Goal: Transaction & Acquisition: Purchase product/service

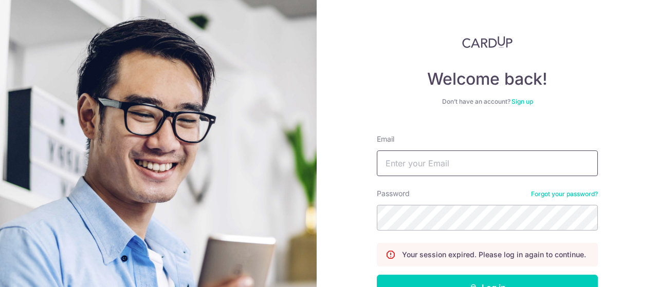
type input "Georgie.chen.tr@gmail.com"
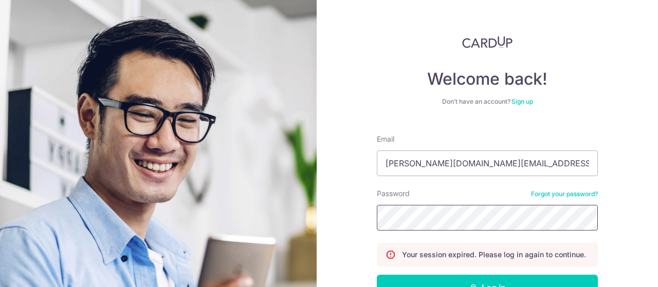
click at [377, 275] on button "Log in" at bounding box center [487, 288] width 221 height 26
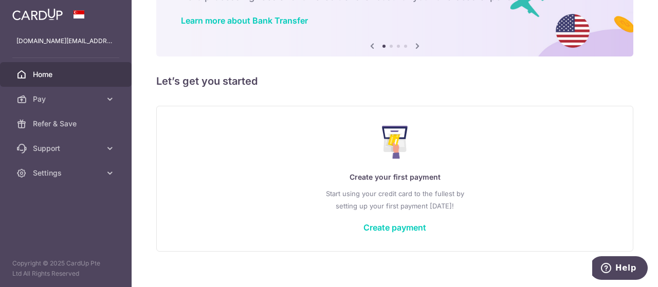
scroll to position [87, 0]
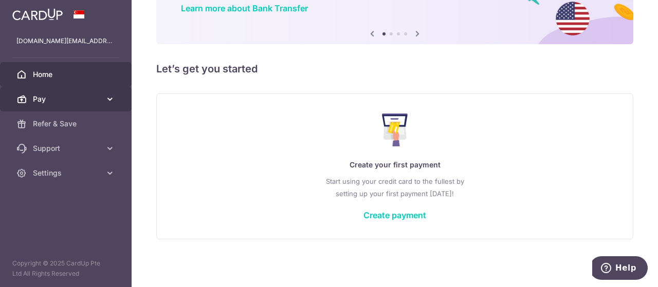
click at [99, 98] on span "Pay" at bounding box center [67, 99] width 68 height 10
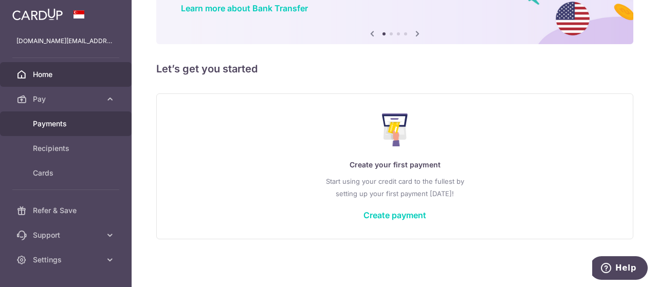
click at [57, 121] on span "Payments" at bounding box center [67, 124] width 68 height 10
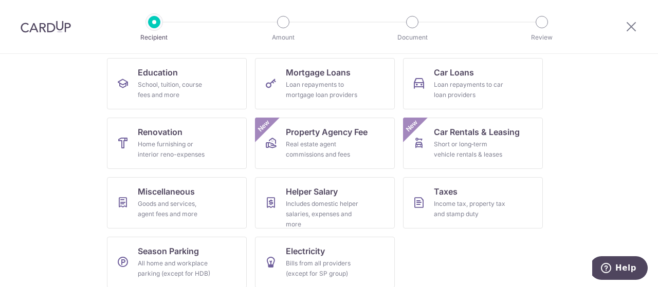
scroll to position [172, 0]
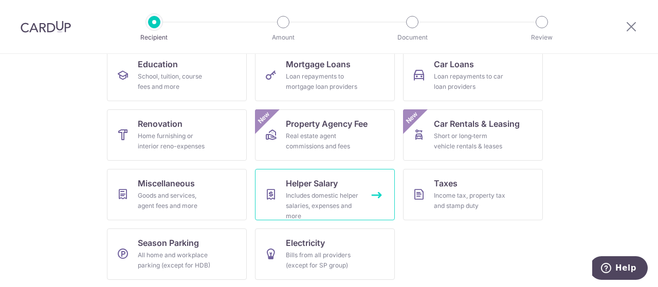
click at [319, 186] on span "Helper Salary" at bounding box center [312, 183] width 52 height 12
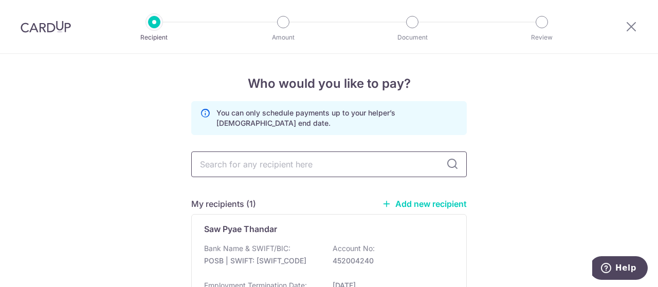
scroll to position [101, 0]
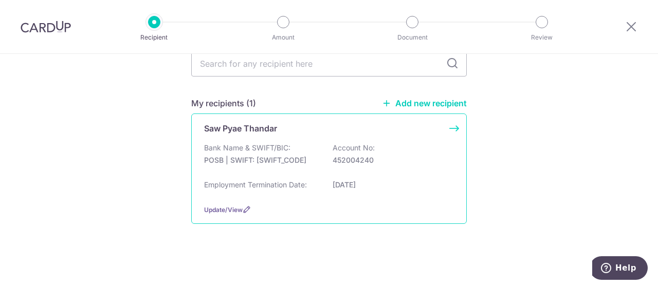
click at [451, 127] on div "Saw Pyae Thandar Bank Name & SWIFT/BIC: POSB | SWIFT: [SWIFT_CODE] Account No: …" at bounding box center [328, 169] width 275 height 110
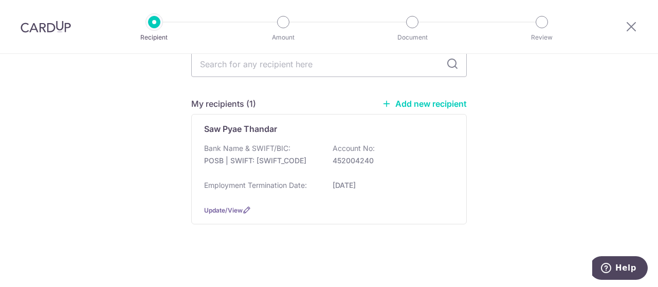
scroll to position [101, 0]
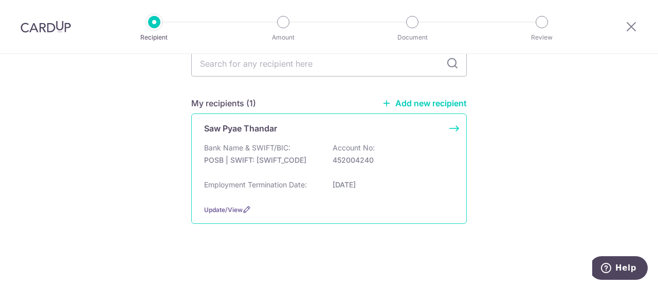
click at [453, 127] on div "Saw Pyae Thandar Bank Name & SWIFT/BIC: POSB | SWIFT: DBSSSGSGXXX Account No: 4…" at bounding box center [328, 169] width 275 height 110
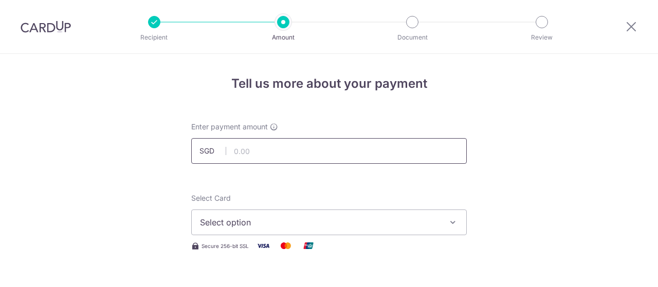
drag, startPoint x: 0, startPoint y: 0, endPoint x: 377, endPoint y: 147, distance: 405.0
click at [377, 147] on input "text" at bounding box center [328, 151] width 275 height 26
type input "594.00"
click at [362, 226] on span "Select option" at bounding box center [319, 222] width 239 height 12
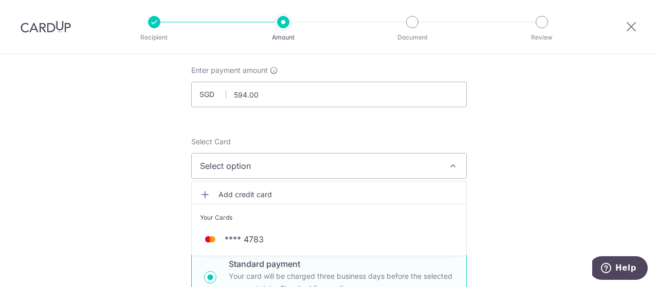
scroll to position [103, 0]
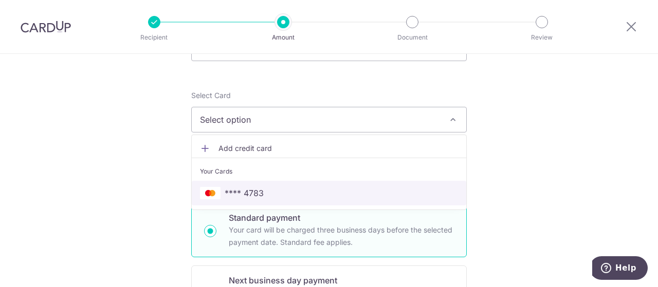
click at [318, 189] on span "**** 4783" at bounding box center [329, 193] width 258 height 12
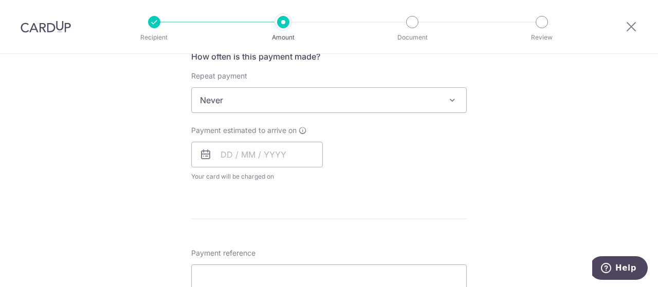
scroll to position [411, 0]
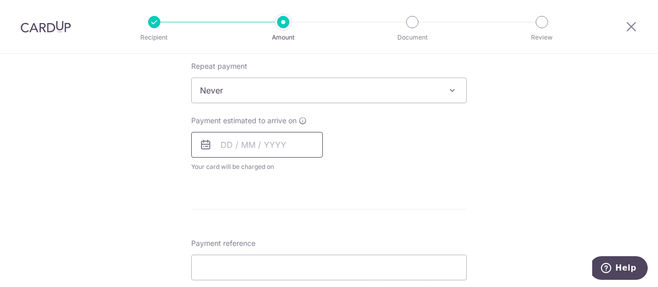
click at [263, 145] on input "text" at bounding box center [257, 145] width 132 height 26
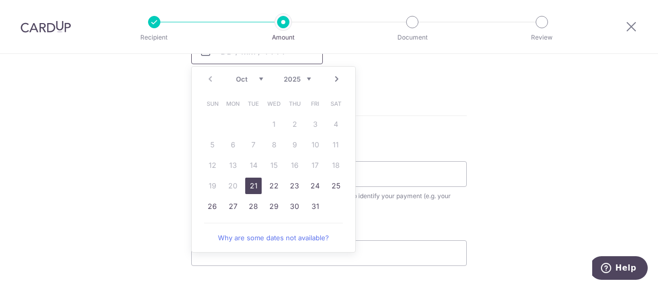
scroll to position [514, 0]
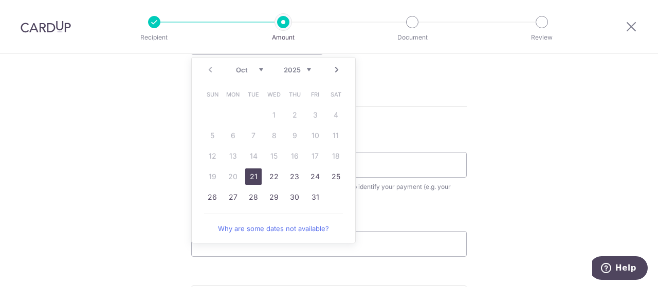
click at [254, 174] on link "21" at bounding box center [253, 177] width 16 height 16
type input "21/10/2025"
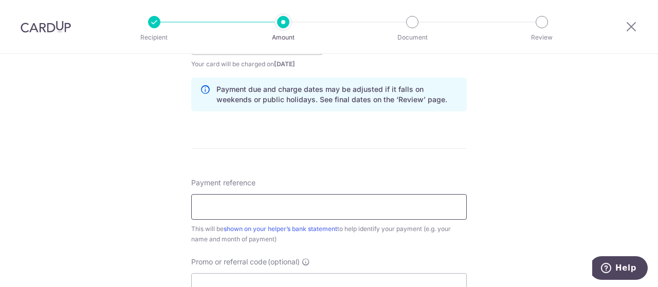
click at [290, 211] on input "Payment reference" at bounding box center [328, 207] width 275 height 26
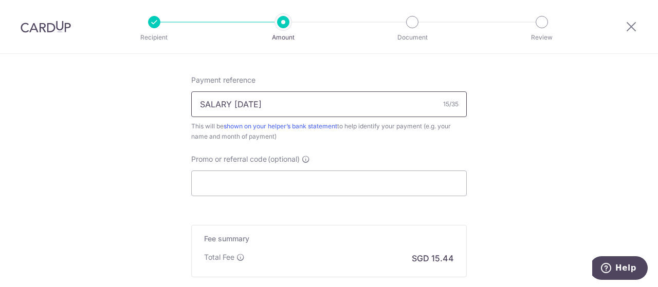
scroll to position [719, 0]
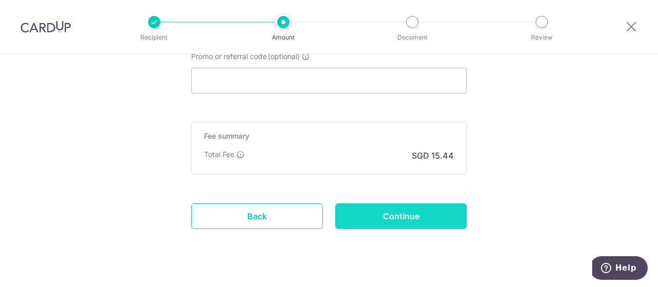
type input "SALARY Oct 2025"
click at [391, 218] on input "Continue" at bounding box center [401, 217] width 132 height 26
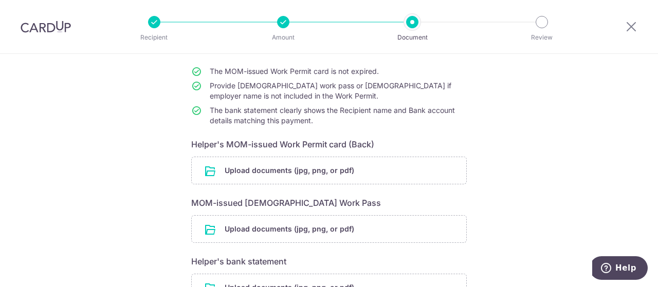
scroll to position [103, 0]
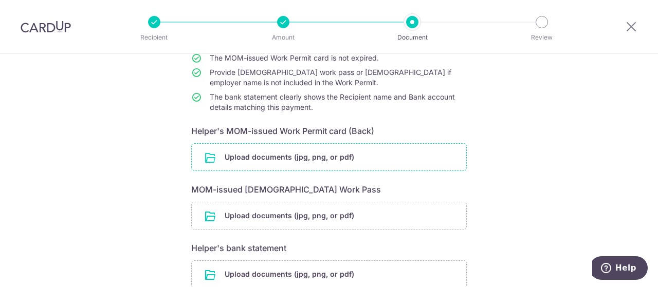
click at [278, 153] on input "file" at bounding box center [329, 157] width 274 height 27
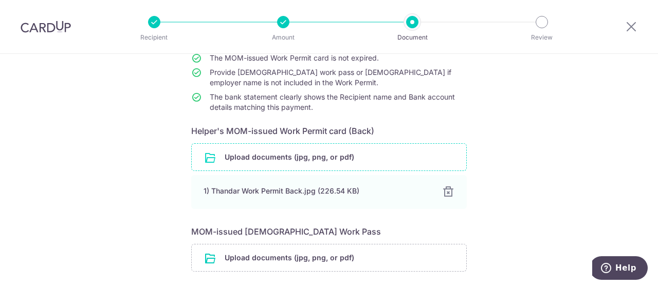
scroll to position [206, 0]
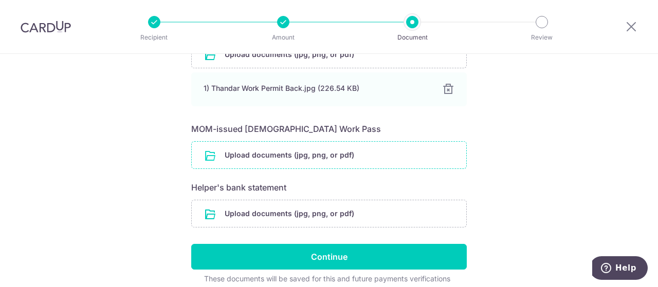
click at [341, 157] on input "file" at bounding box center [329, 155] width 274 height 27
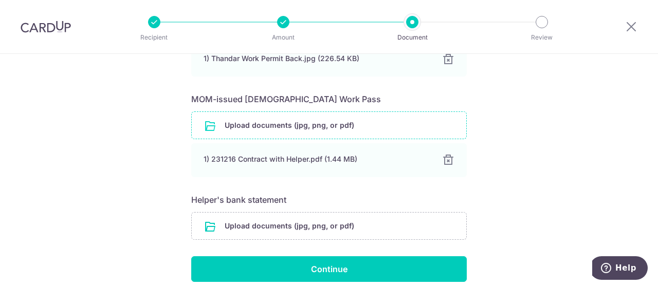
scroll to position [257, 0]
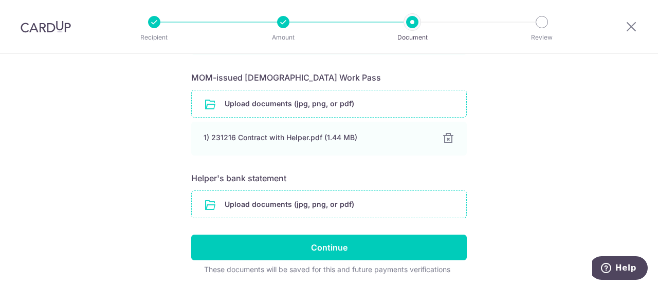
click at [329, 203] on input "file" at bounding box center [329, 204] width 274 height 27
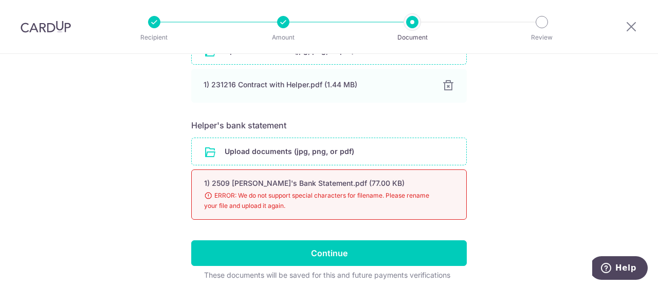
scroll to position [349, 0]
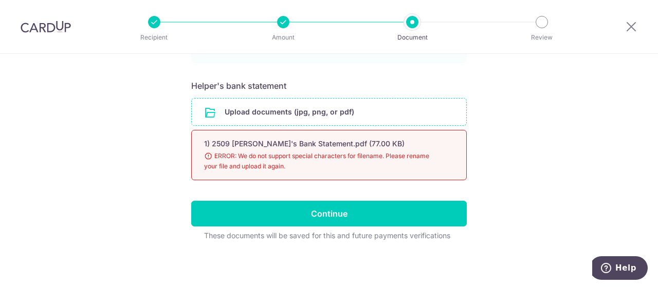
click at [269, 155] on span "ERROR: We do not support special characters for filename. Please rename your fi…" at bounding box center [316, 161] width 225 height 21
click at [284, 118] on input "file" at bounding box center [329, 112] width 274 height 27
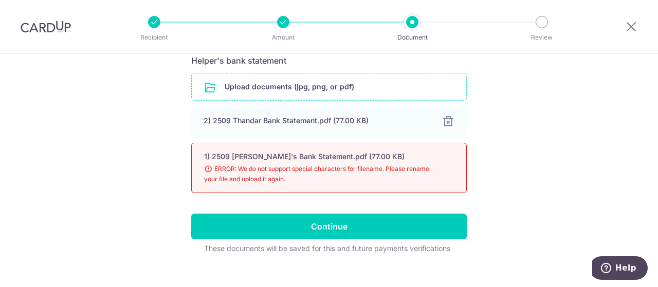
scroll to position [387, 0]
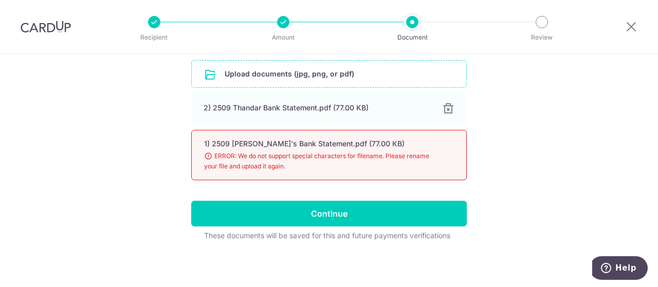
click at [306, 166] on span "ERROR: We do not support special characters for filename. Please rename your fi…" at bounding box center [316, 161] width 225 height 21
click at [364, 158] on span "ERROR: We do not support special characters for filename. Please rename your fi…" at bounding box center [316, 161] width 225 height 21
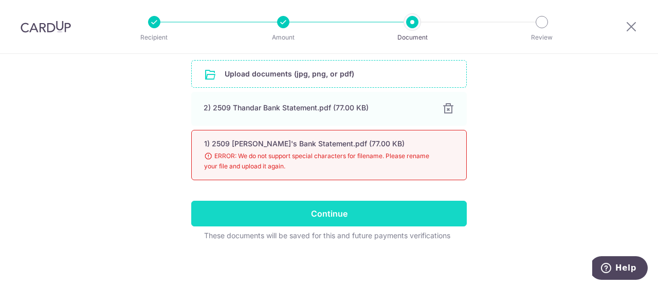
click at [350, 211] on input "Continue" at bounding box center [328, 214] width 275 height 26
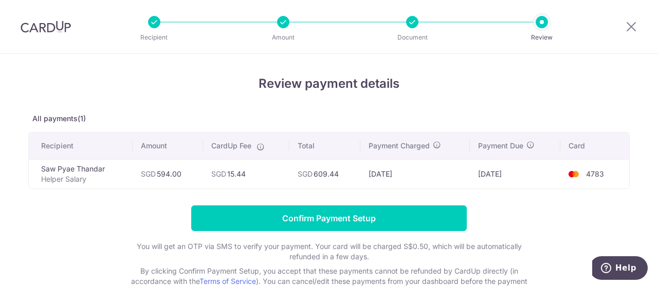
click at [418, 188] on td "[DATE]" at bounding box center [414, 173] width 109 height 29
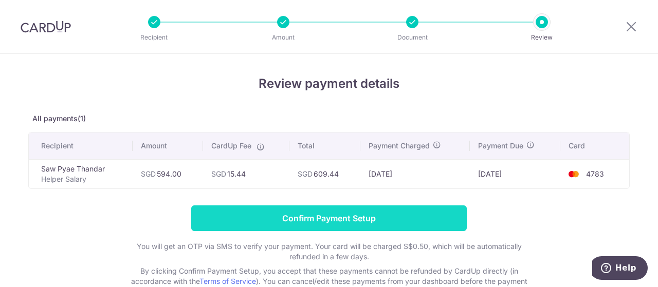
click at [309, 219] on input "Confirm Payment Setup" at bounding box center [328, 219] width 275 height 26
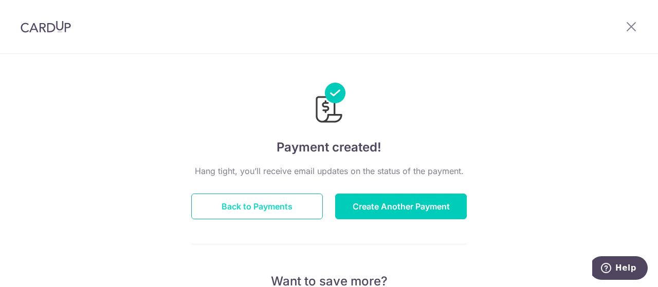
click at [302, 207] on button "Back to Payments" at bounding box center [257, 207] width 132 height 26
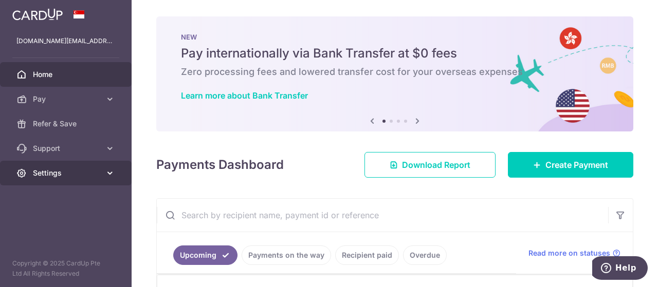
click at [100, 175] on span "Settings" at bounding box center [67, 173] width 68 height 10
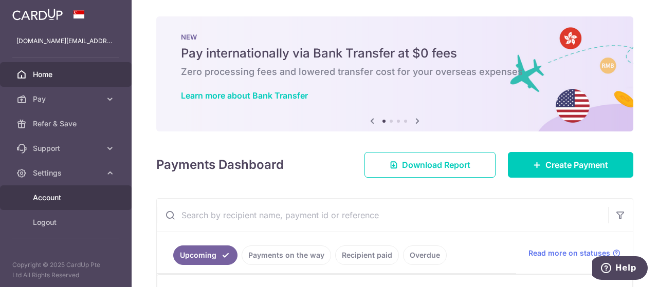
click at [76, 191] on link "Account" at bounding box center [66, 198] width 132 height 25
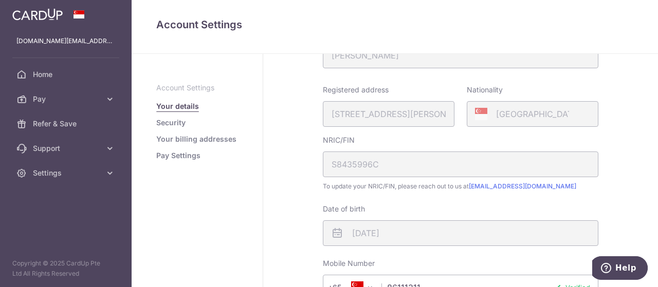
scroll to position [51, 0]
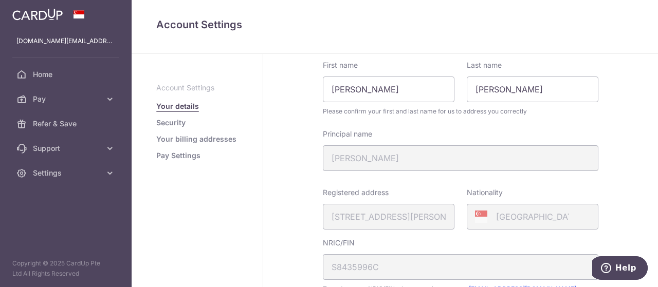
click at [212, 136] on link "Your billing addresses" at bounding box center [196, 139] width 80 height 10
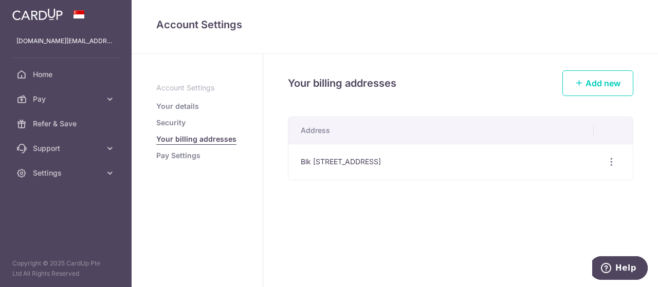
click at [197, 154] on link "Pay Settings" at bounding box center [178, 156] width 44 height 10
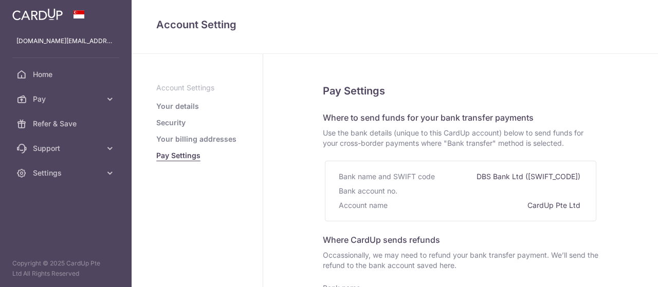
select select
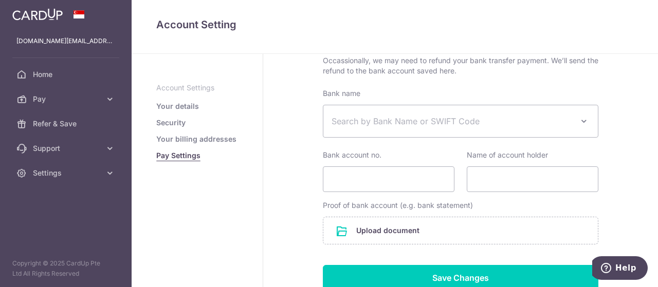
scroll to position [154, 0]
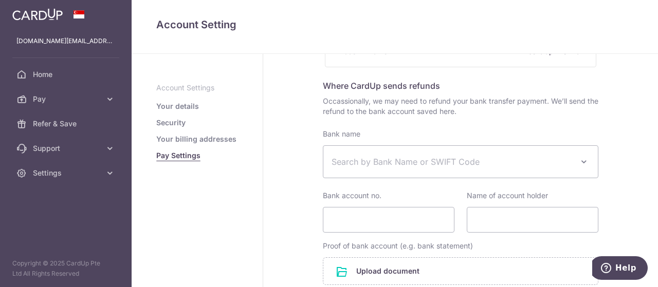
click at [192, 106] on link "Your details" at bounding box center [177, 106] width 43 height 10
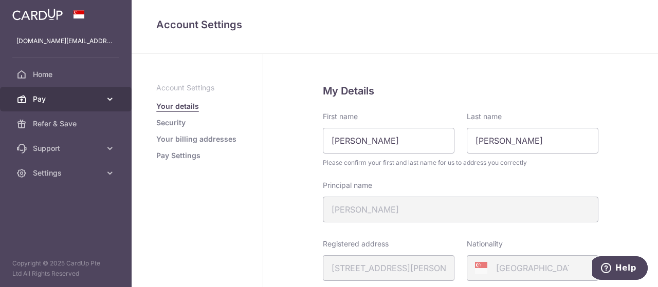
click at [61, 98] on span "Pay" at bounding box center [67, 99] width 68 height 10
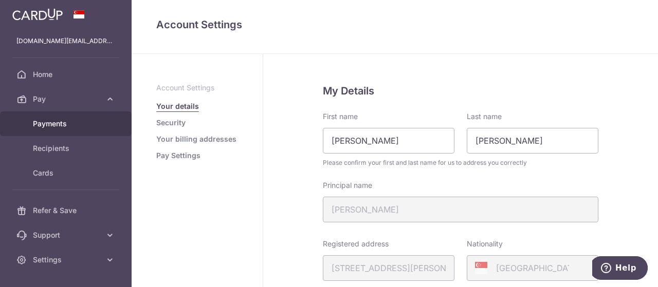
click at [59, 125] on span "Payments" at bounding box center [67, 124] width 68 height 10
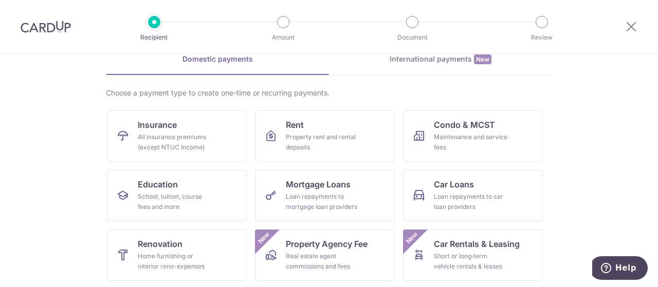
scroll to position [154, 0]
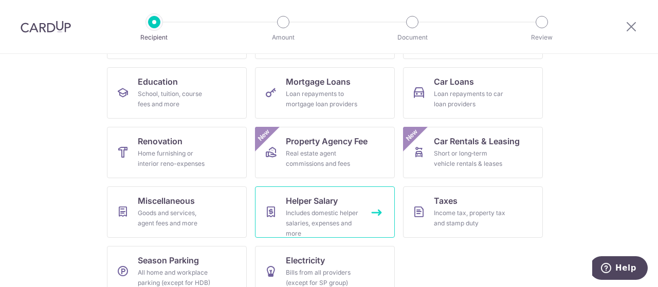
click at [313, 207] on link "Helper Salary Includes domestic helper salaries, expenses and more" at bounding box center [325, 212] width 140 height 51
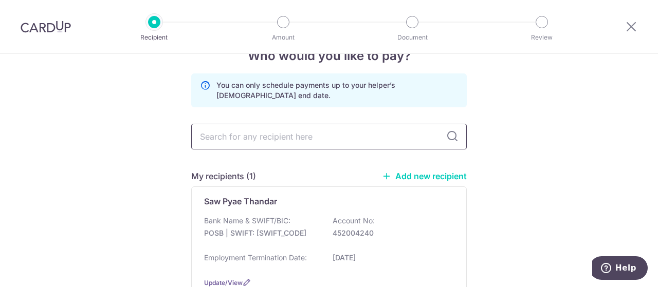
scroll to position [51, 0]
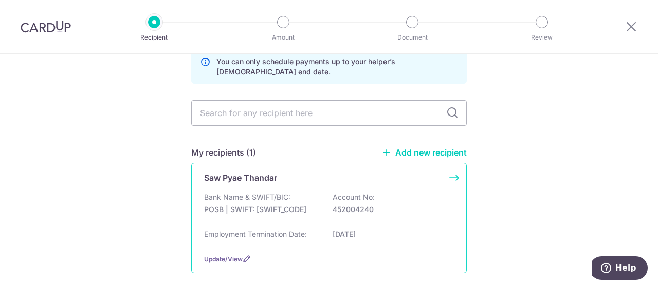
click at [299, 188] on div "Saw Pyae Thandar Bank Name & SWIFT/BIC: POSB | SWIFT: DBSSSGSGXXX Account No: 4…" at bounding box center [328, 218] width 275 height 110
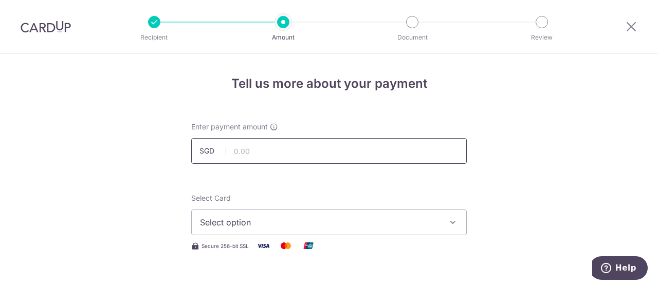
click at [309, 151] on input "text" at bounding box center [328, 151] width 275 height 26
type input "150.00"
click at [317, 214] on button "Select option" at bounding box center [328, 223] width 275 height 26
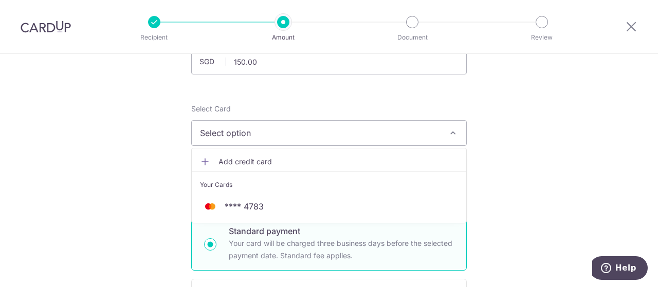
scroll to position [103, 0]
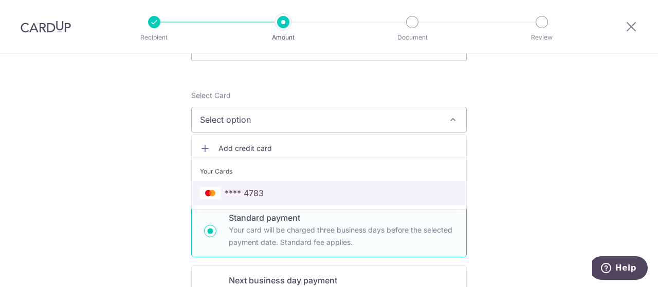
click at [280, 197] on span "**** 4783" at bounding box center [329, 193] width 258 height 12
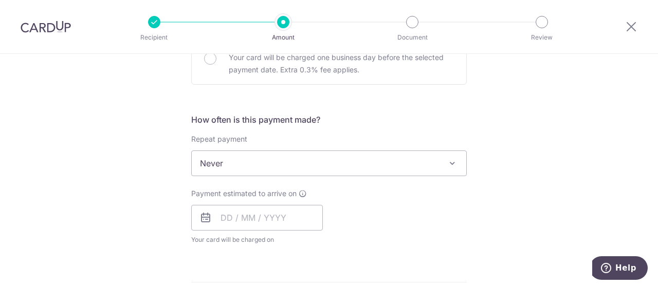
scroll to position [360, 0]
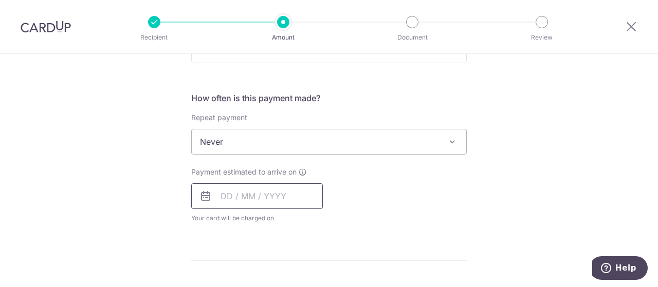
click at [264, 200] on input "text" at bounding box center [257, 196] width 132 height 26
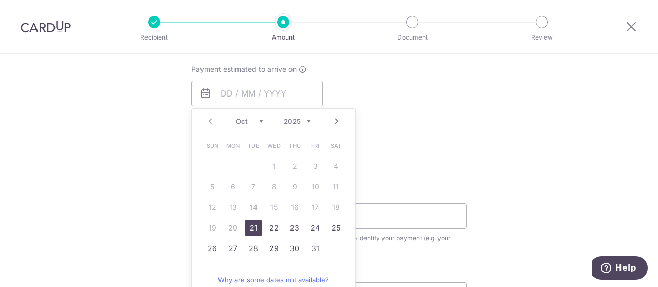
click at [254, 228] on link "21" at bounding box center [253, 228] width 16 height 16
type input "21/10/2025"
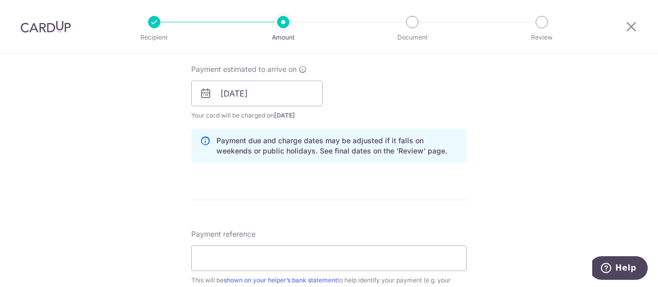
scroll to position [565, 0]
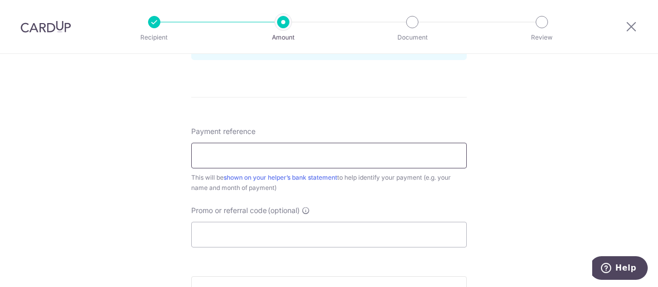
click at [273, 156] on input "Payment reference" at bounding box center [328, 156] width 275 height 26
click at [198, 153] on input "Bonus Part 1 150 of 500" at bounding box center [328, 156] width 275 height 26
drag, startPoint x: 283, startPoint y: 152, endPoint x: 421, endPoint y: 152, distance: 138.2
click at [421, 152] on input "SALARY Bonus Part 1 150 of 500" at bounding box center [328, 156] width 275 height 26
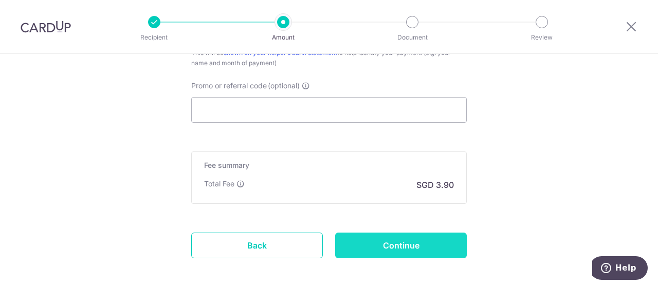
scroll to position [736, 0]
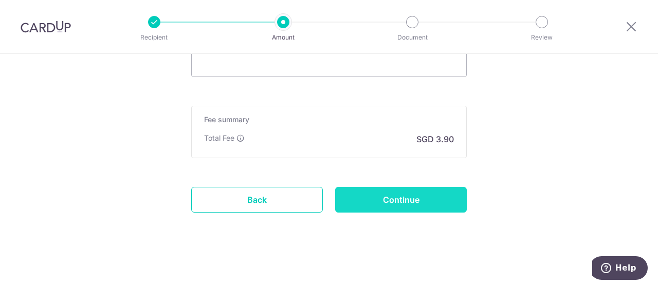
type input "SALARY Bonus Part 1"
click at [402, 207] on input "Continue" at bounding box center [401, 200] width 132 height 26
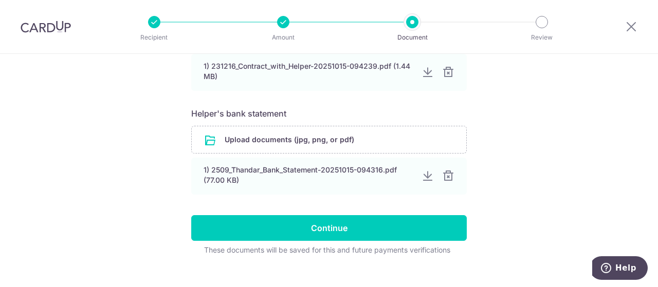
scroll to position [545, 0]
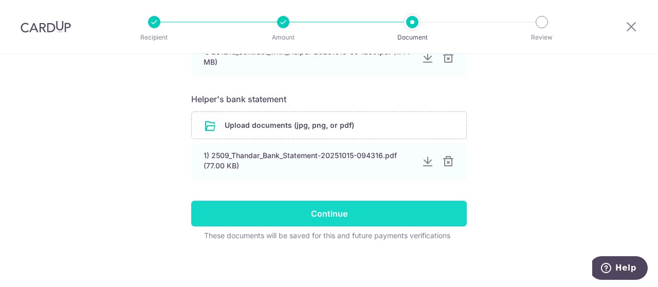
click at [351, 210] on input "Continue" at bounding box center [328, 214] width 275 height 26
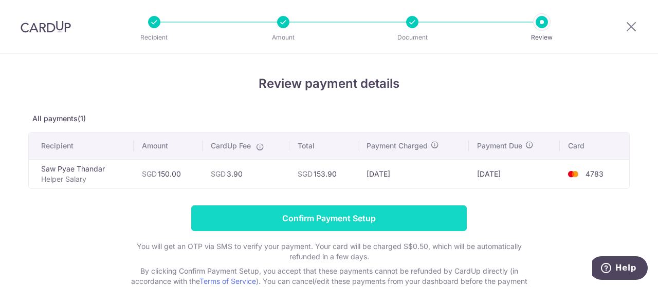
click at [310, 217] on input "Confirm Payment Setup" at bounding box center [328, 219] width 275 height 26
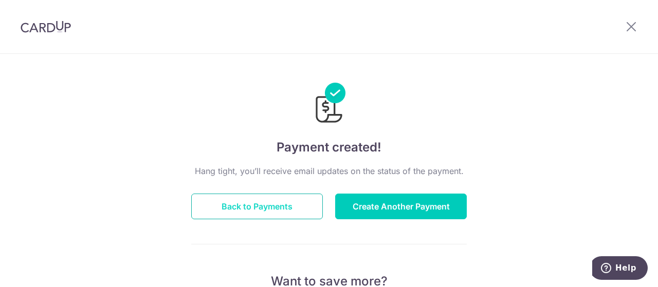
click at [263, 210] on button "Back to Payments" at bounding box center [257, 207] width 132 height 26
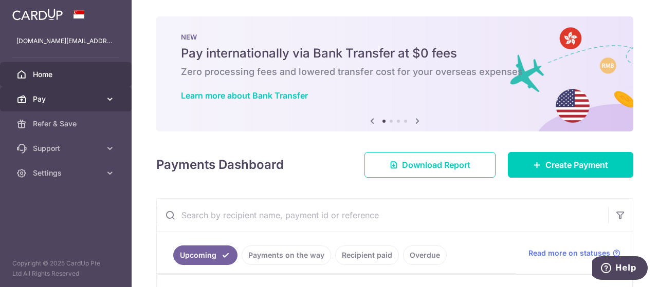
click at [97, 102] on span "Pay" at bounding box center [67, 99] width 68 height 10
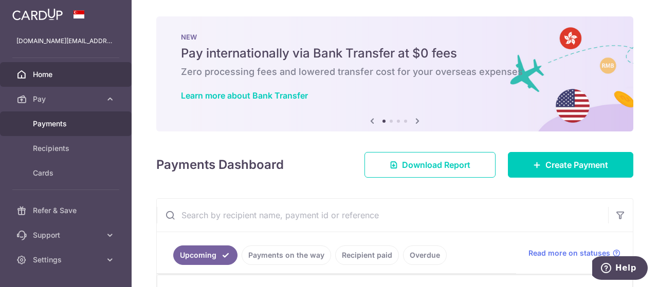
click at [63, 123] on span "Payments" at bounding box center [67, 124] width 68 height 10
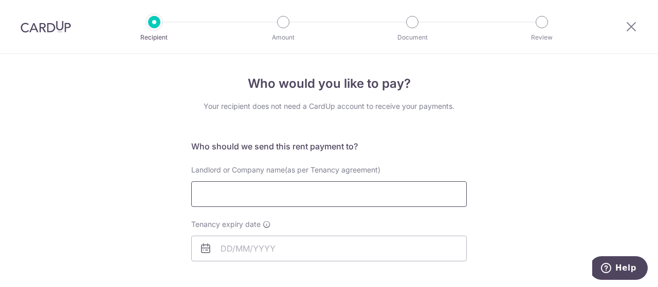
click at [316, 191] on input "Landlord or Company name(as per Tenancy agreement)" at bounding box center [328, 194] width 275 height 26
click at [321, 199] on input "Landlord or Company name(as per Tenancy agreement)" at bounding box center [328, 194] width 275 height 26
type input "Zheng Jiawen"
click at [257, 250] on input "Tenancy expiry date" at bounding box center [328, 249] width 275 height 26
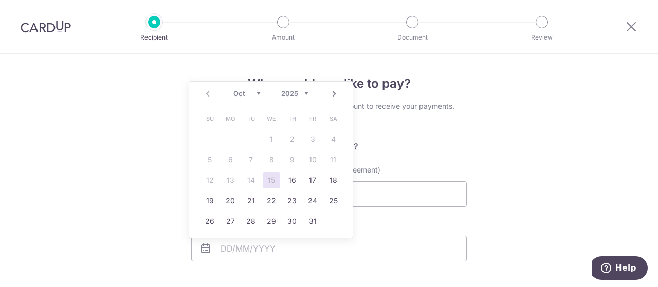
click at [332, 95] on link "Next" at bounding box center [334, 94] width 12 height 12
click at [329, 94] on link "Next" at bounding box center [334, 94] width 12 height 12
click at [332, 91] on link "Next" at bounding box center [334, 94] width 12 height 12
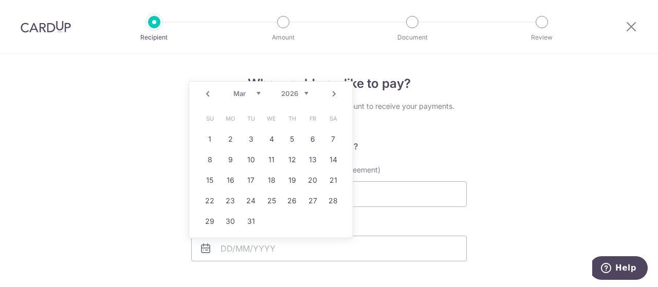
click at [332, 91] on link "Next" at bounding box center [334, 94] width 12 height 12
click at [332, 141] on link "1" at bounding box center [333, 139] width 16 height 16
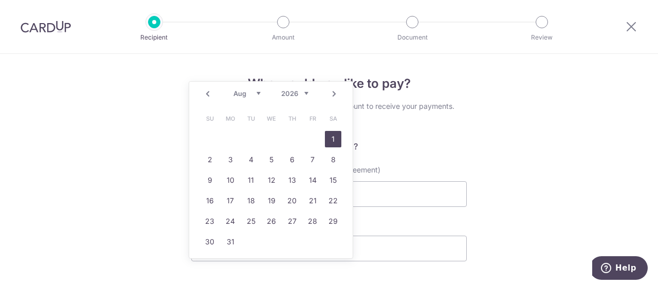
type input "01/08/2026"
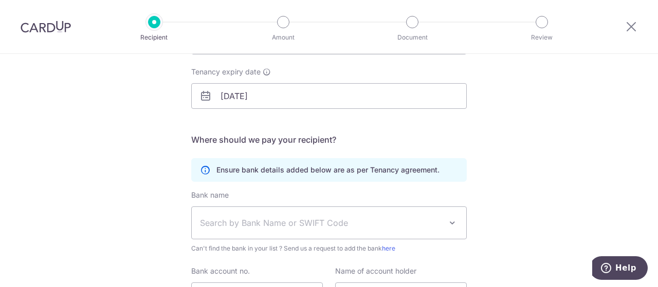
scroll to position [154, 0]
click at [321, 223] on span "Search by Bank Name or SWIFT Code" at bounding box center [321, 221] width 242 height 12
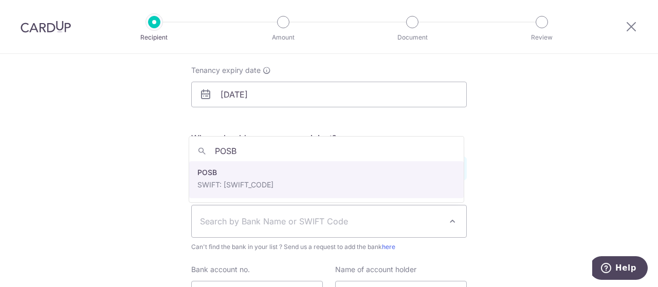
type input "POSB"
select select "19"
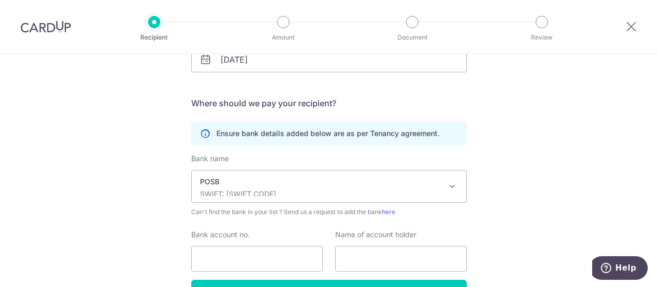
scroll to position [206, 0]
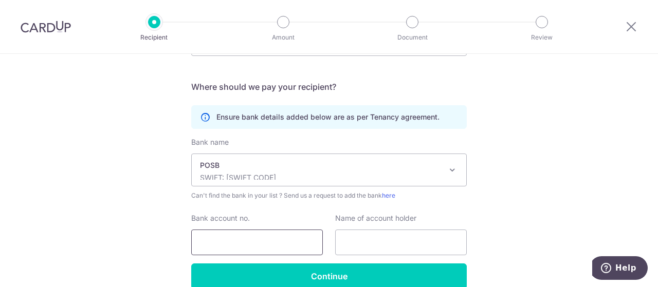
click at [234, 239] on input "Bank account no." at bounding box center [257, 243] width 132 height 26
paste input "270-01974-9"
click at [234, 239] on input "270-01974-9" at bounding box center [257, 243] width 132 height 26
click at [214, 242] on input "270-01974-9" at bounding box center [257, 243] width 132 height 26
type input "270019749"
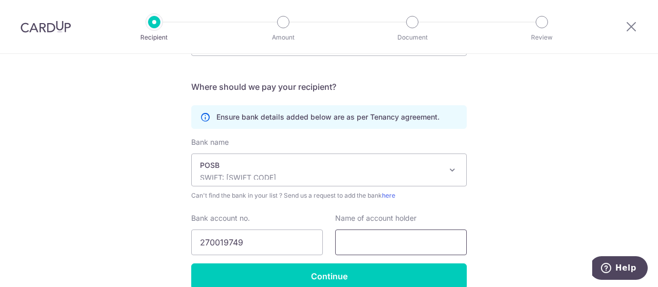
click at [383, 239] on input "text" at bounding box center [401, 243] width 132 height 26
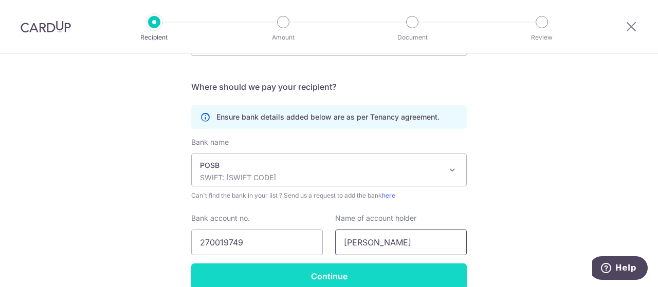
type input "Zheng Jiawen"
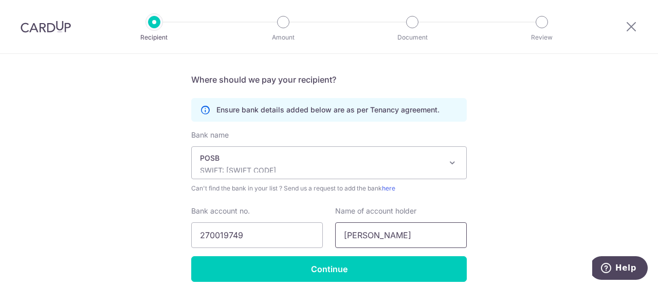
scroll to position [255, 0]
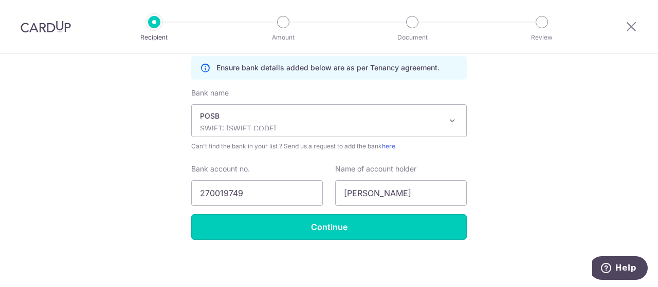
click at [337, 226] on input "Continue" at bounding box center [328, 227] width 275 height 26
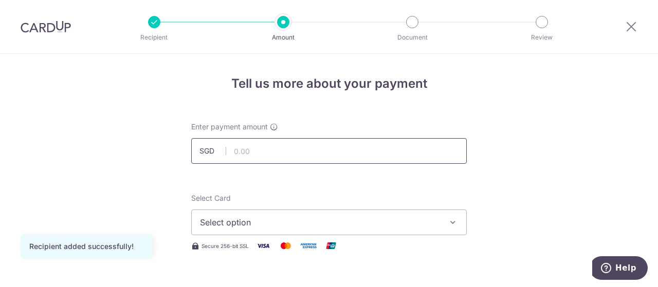
click at [336, 144] on input "text" at bounding box center [328, 151] width 275 height 26
type input "800.00"
click at [344, 223] on span "Select option" at bounding box center [319, 222] width 239 height 12
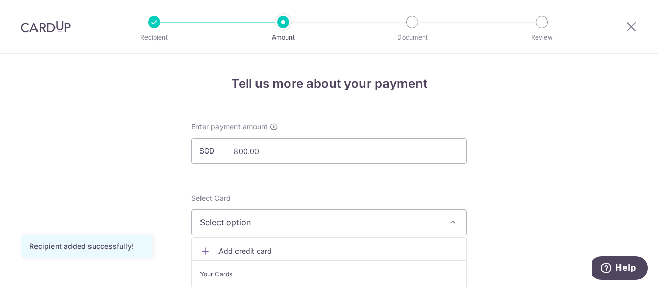
scroll to position [103, 0]
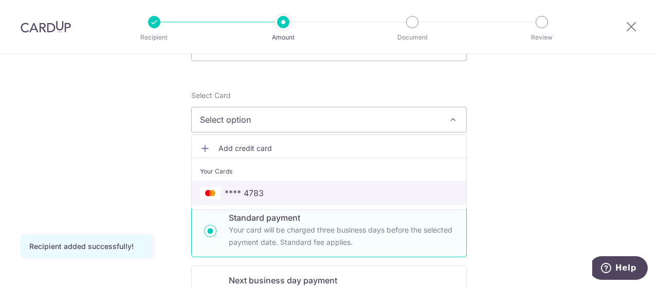
click at [280, 197] on span "**** 4783" at bounding box center [329, 193] width 258 height 12
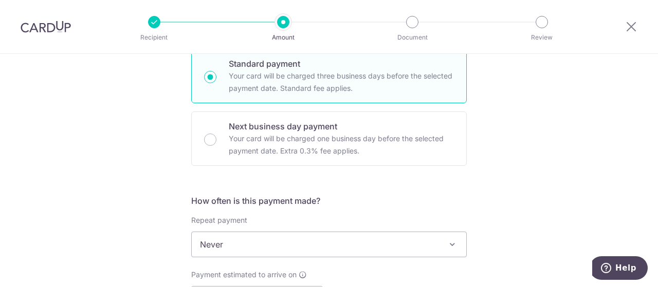
scroll to position [360, 0]
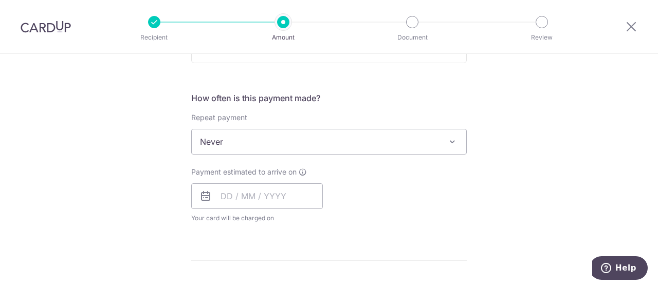
click at [288, 139] on span "Never" at bounding box center [329, 142] width 274 height 25
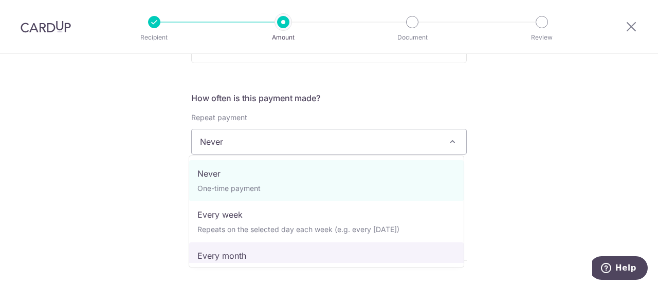
select select "3"
type input "[DATE]"
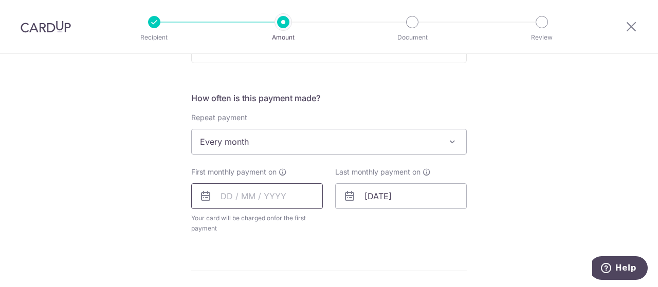
click at [288, 190] on input "text" at bounding box center [257, 196] width 132 height 26
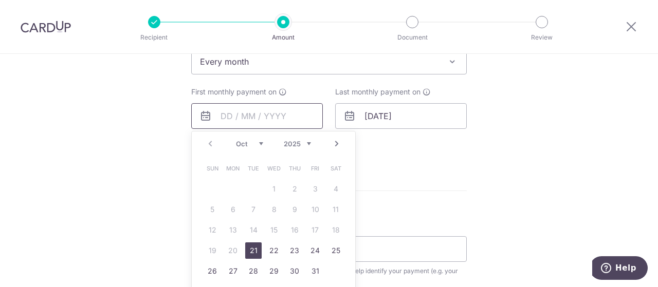
scroll to position [463, 0]
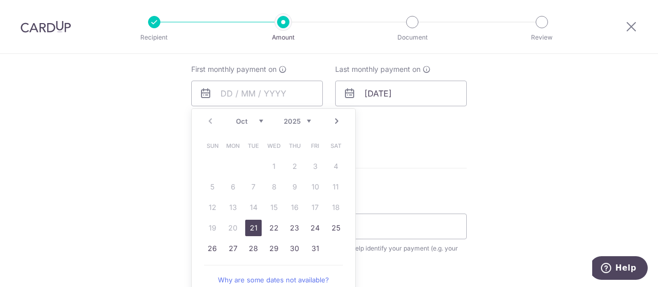
click at [304, 123] on select "2025 2026 2027 2028 2029 2030 2031 2032 2033 2034 2035" at bounding box center [297, 121] width 27 height 8
click at [334, 121] on link "Next" at bounding box center [336, 121] width 12 height 12
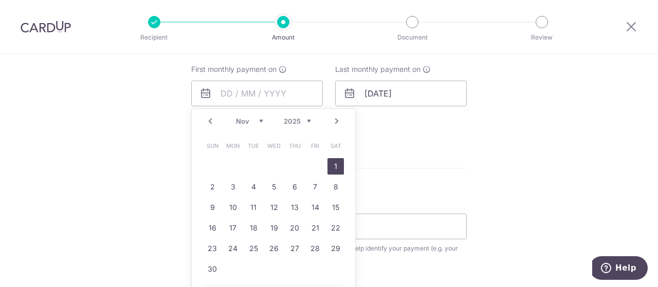
click at [330, 164] on link "1" at bounding box center [335, 166] width 16 height 16
type input "[DATE]"
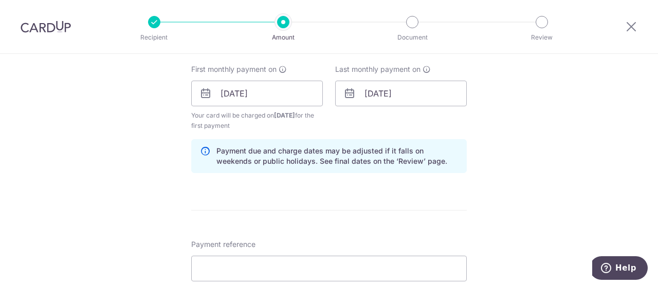
scroll to position [565, 0]
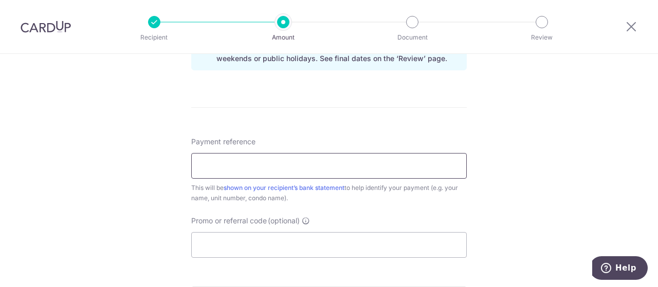
click at [260, 164] on input "Payment reference" at bounding box center [328, 166] width 275 height 26
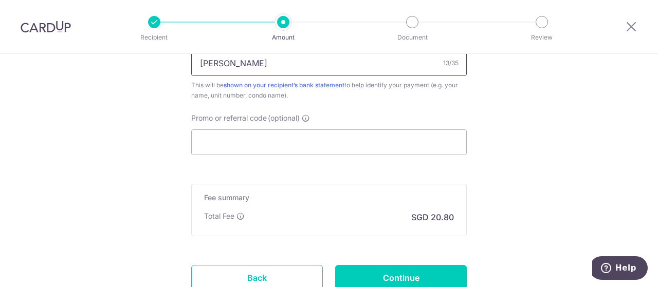
scroll to position [746, 0]
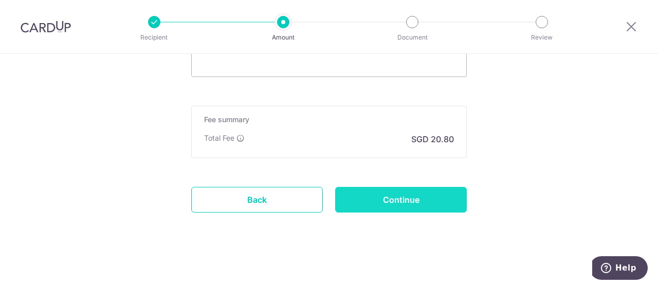
type input "George Rental"
click at [378, 200] on input "Continue" at bounding box center [401, 200] width 132 height 26
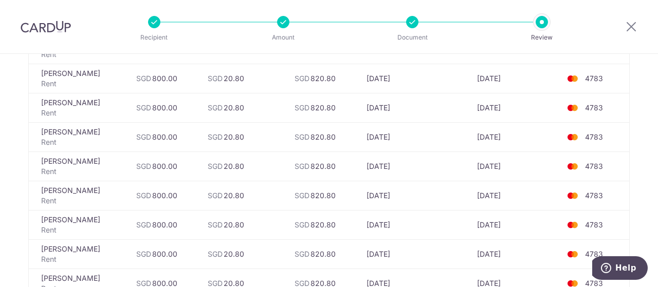
scroll to position [308, 0]
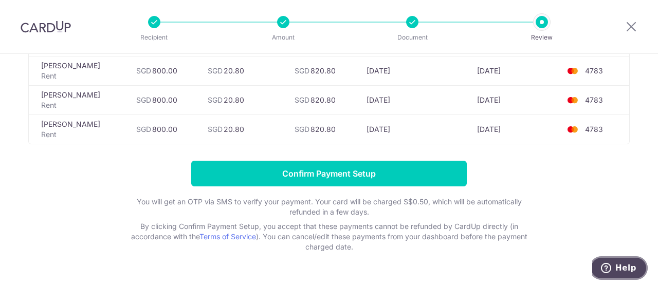
click at [630, 265] on span "Help" at bounding box center [625, 268] width 21 height 9
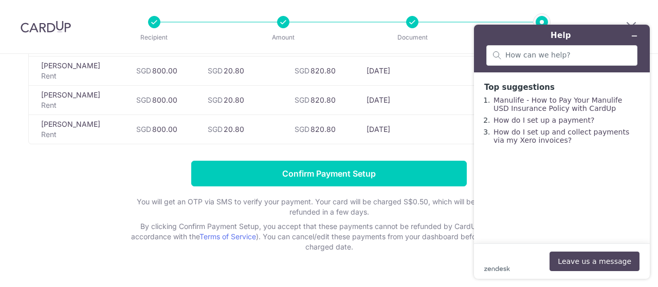
scroll to position [0, 0]
click at [556, 59] on input "search" at bounding box center [567, 55] width 125 height 9
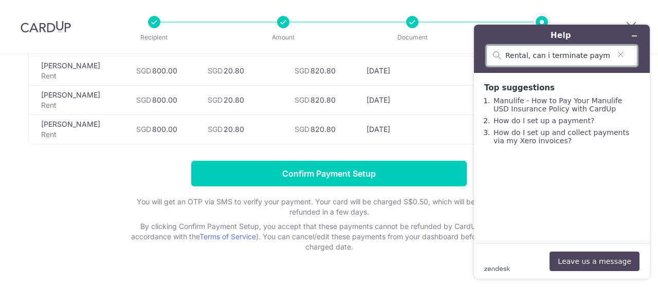
type input "Rental, can i terminate payment"
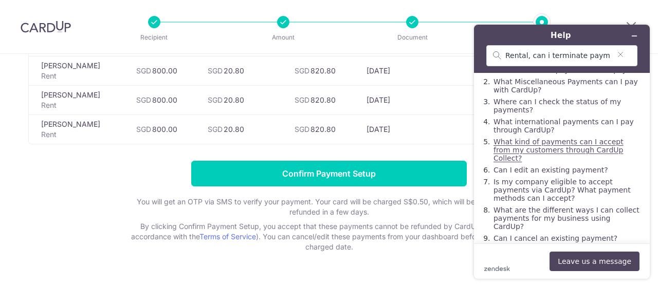
scroll to position [45, 0]
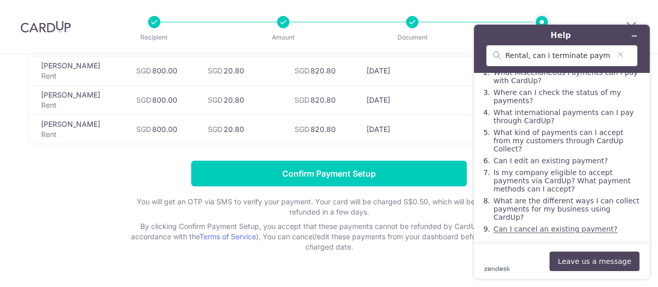
click at [537, 231] on link "Can I cancel an existing payment?" at bounding box center [555, 229] width 124 height 8
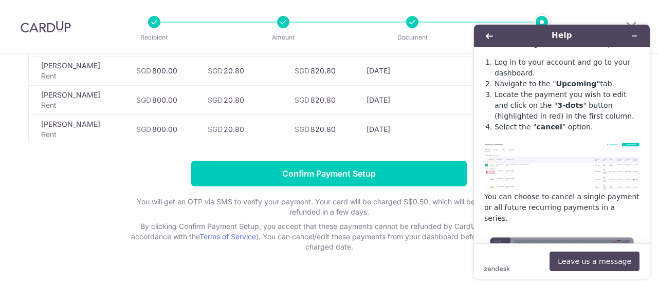
scroll to position [154, 0]
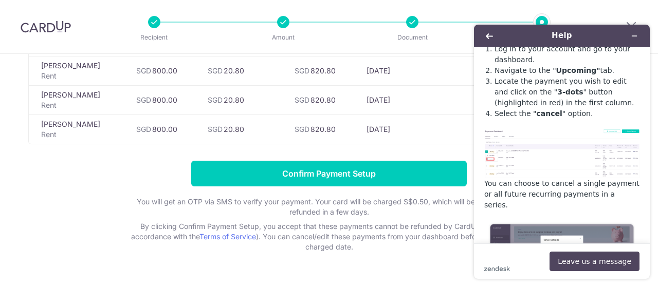
click at [524, 155] on img at bounding box center [561, 154] width 155 height 49
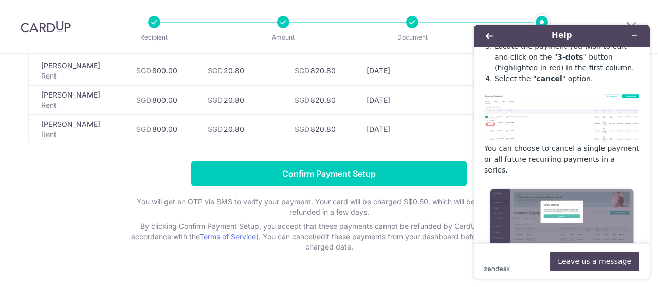
scroll to position [226, 0]
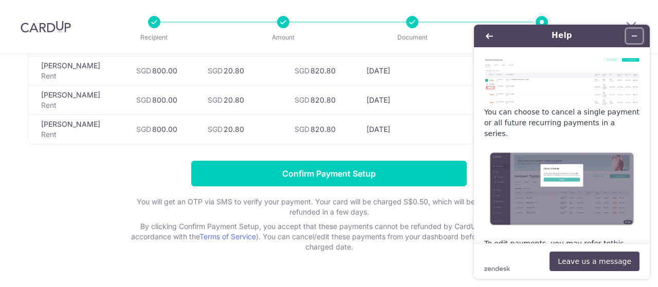
click at [635, 36] on icon "Minimize widget" at bounding box center [634, 35] width 7 height 7
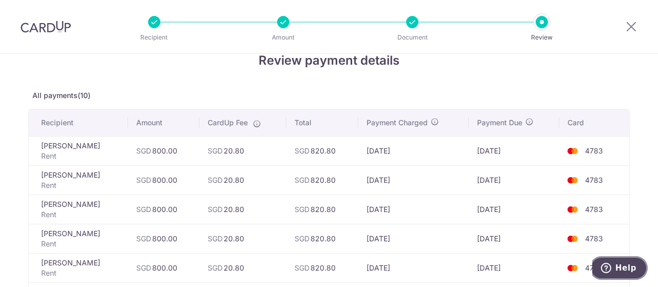
scroll to position [0, 0]
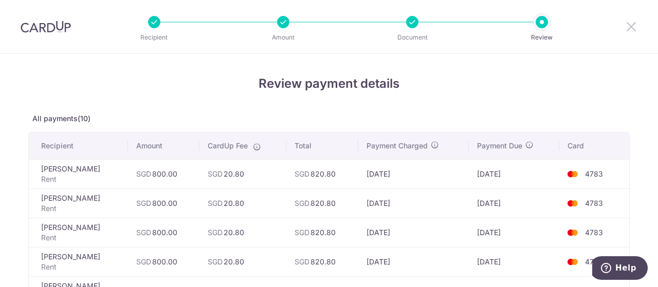
click at [630, 24] on icon at bounding box center [631, 26] width 12 height 13
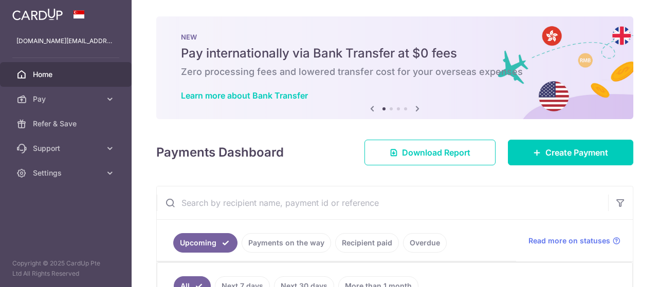
scroll to position [154, 0]
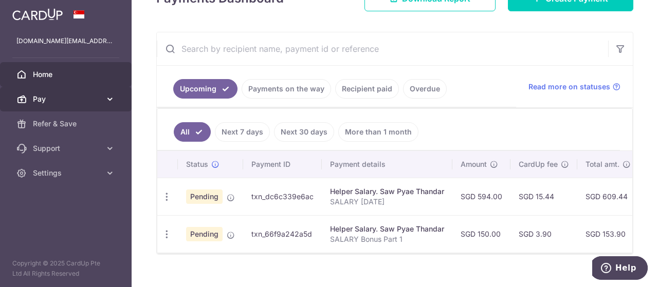
click at [97, 98] on span "Pay" at bounding box center [67, 99] width 68 height 10
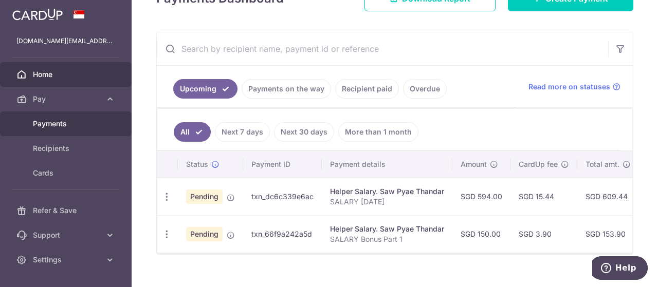
click at [78, 122] on span "Payments" at bounding box center [67, 124] width 68 height 10
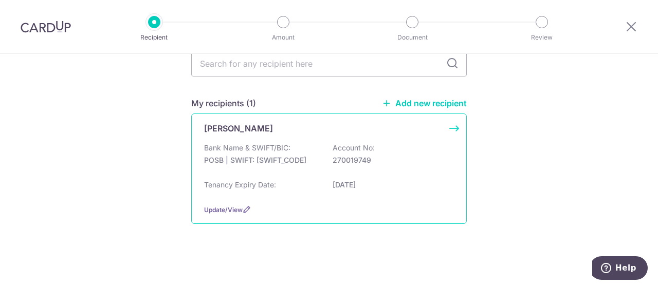
click at [307, 147] on div "Bank Name & SWIFT/BIC: POSB | SWIFT: [SWIFT_CODE] Account No: 270019749" at bounding box center [329, 159] width 250 height 33
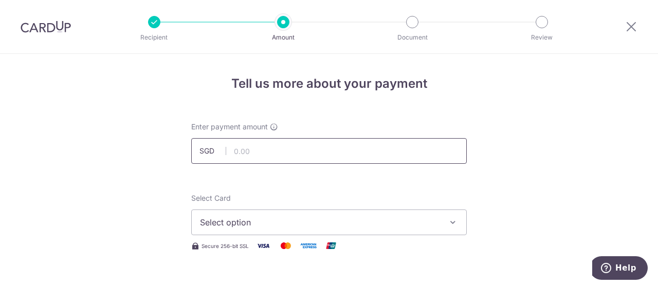
click at [271, 159] on input "text" at bounding box center [328, 151] width 275 height 26
type input "800.00"
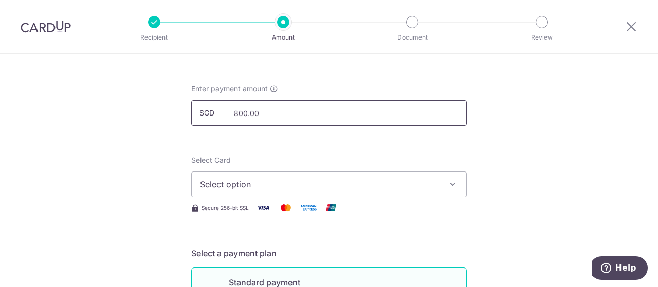
scroll to position [103, 0]
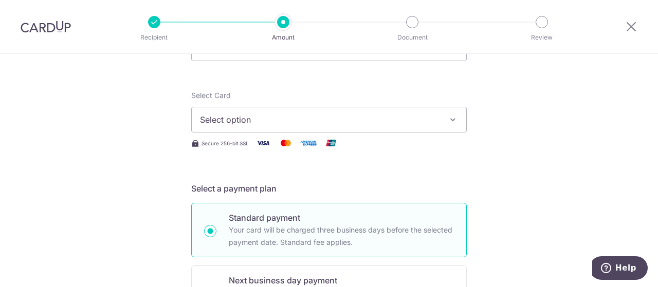
click at [286, 118] on span "Select option" at bounding box center [319, 120] width 239 height 12
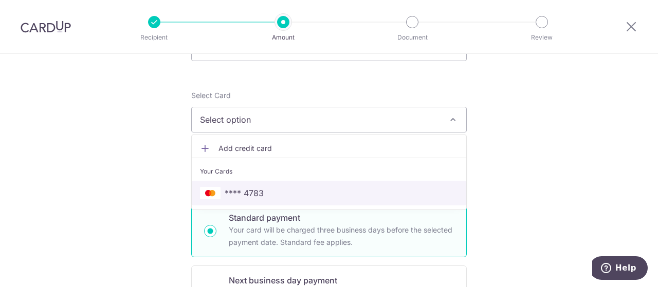
click at [253, 185] on link "**** 4783" at bounding box center [329, 193] width 274 height 25
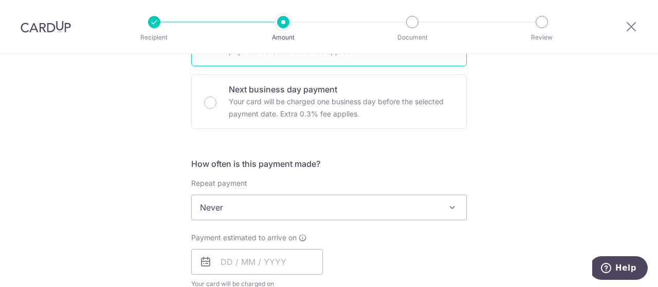
scroll to position [360, 0]
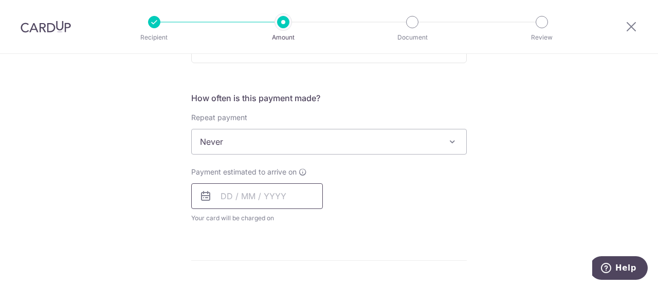
click at [250, 201] on input "text" at bounding box center [257, 196] width 132 height 26
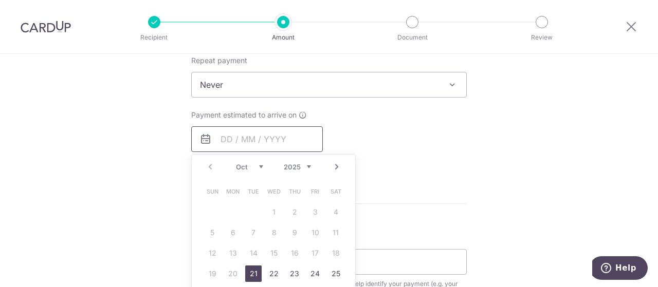
scroll to position [463, 0]
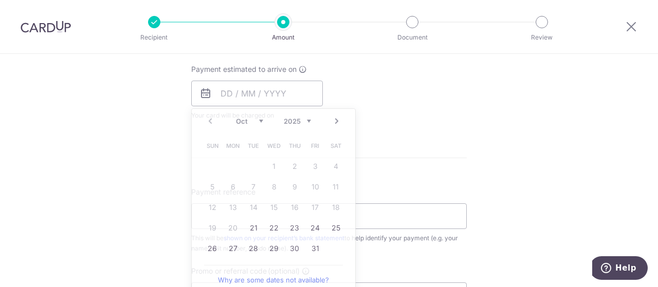
click at [116, 178] on div "Tell us more about your payment Enter payment amount SGD 800.00 800.00 Select C…" at bounding box center [329, 56] width 658 height 930
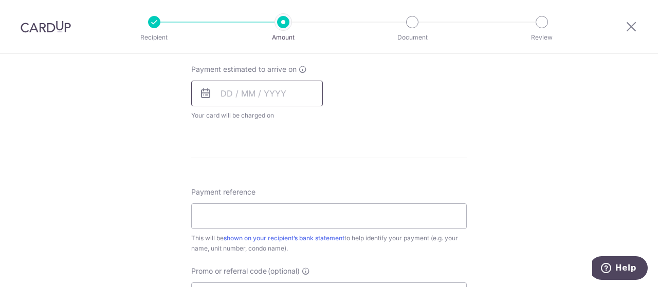
click at [243, 91] on input "text" at bounding box center [257, 94] width 132 height 26
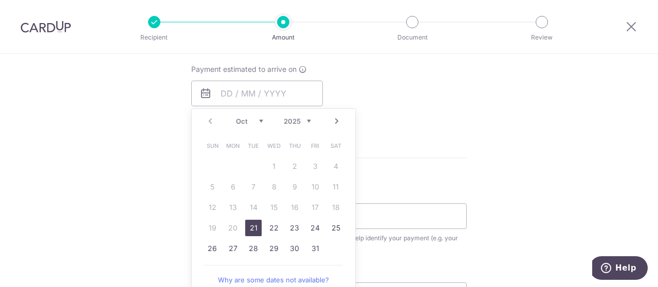
click at [331, 118] on link "Next" at bounding box center [336, 121] width 12 height 12
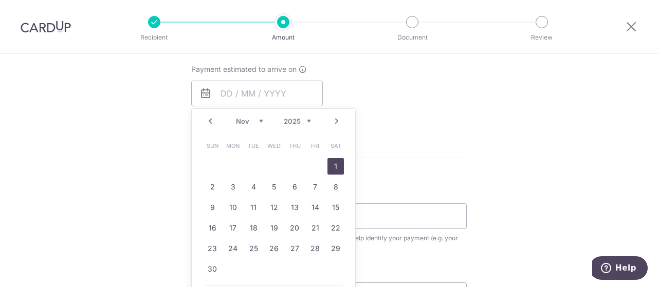
click at [336, 162] on link "1" at bounding box center [335, 166] width 16 height 16
type input "[DATE]"
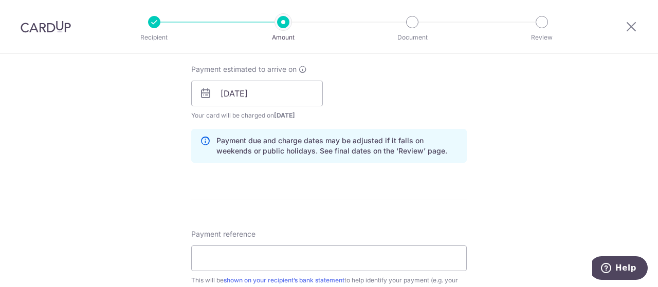
scroll to position [565, 0]
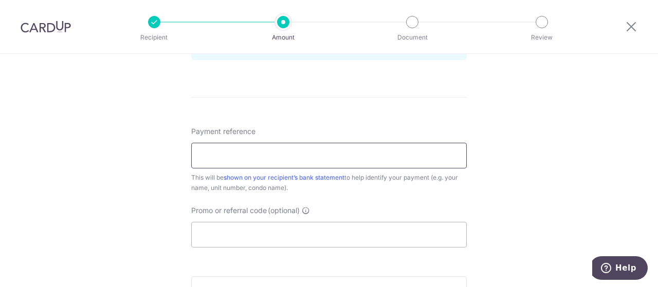
click at [343, 158] on input "Payment reference" at bounding box center [328, 156] width 275 height 26
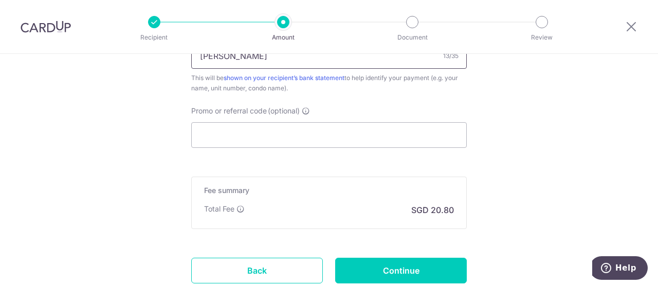
scroll to position [668, 0]
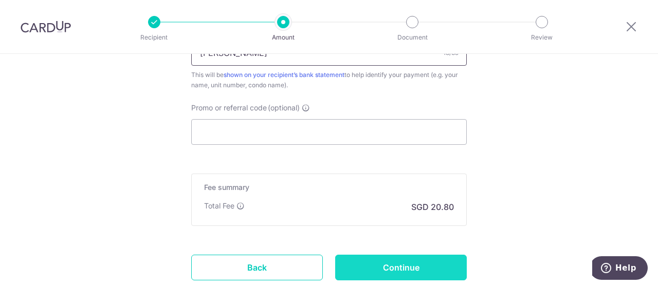
type input "George Rental"
click at [394, 259] on input "Continue" at bounding box center [401, 268] width 132 height 26
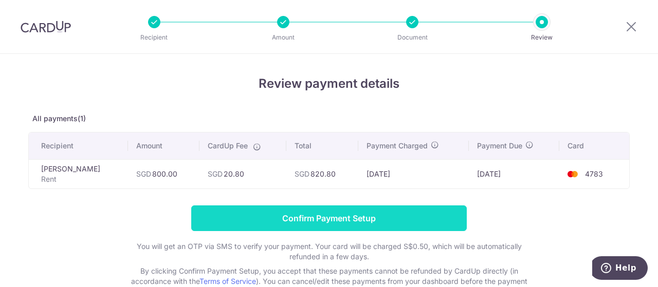
click at [333, 213] on input "Confirm Payment Setup" at bounding box center [328, 219] width 275 height 26
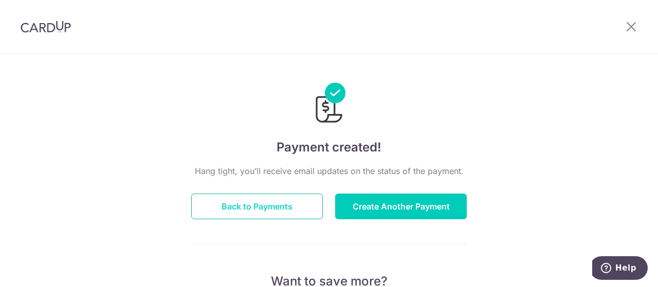
click at [239, 212] on button "Back to Payments" at bounding box center [257, 207] width 132 height 26
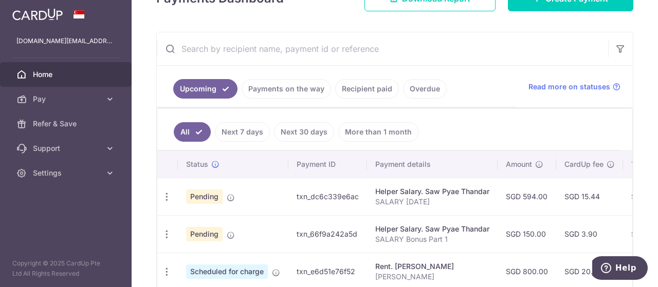
scroll to position [221, 0]
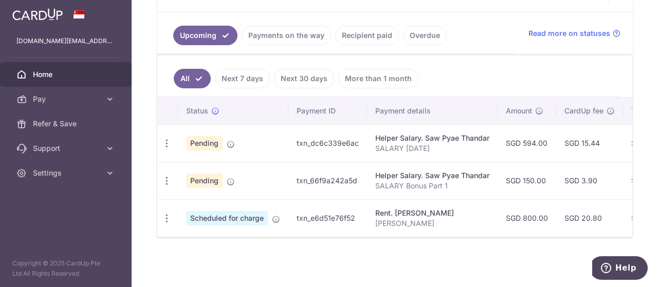
click at [432, 218] on p "[PERSON_NAME]" at bounding box center [432, 223] width 114 height 10
click at [389, 208] on div "Rent. [PERSON_NAME]" at bounding box center [432, 213] width 114 height 10
click at [332, 217] on td "txn_e6d51e76f52" at bounding box center [327, 218] width 79 height 38
click at [108, 96] on icon at bounding box center [110, 99] width 10 height 10
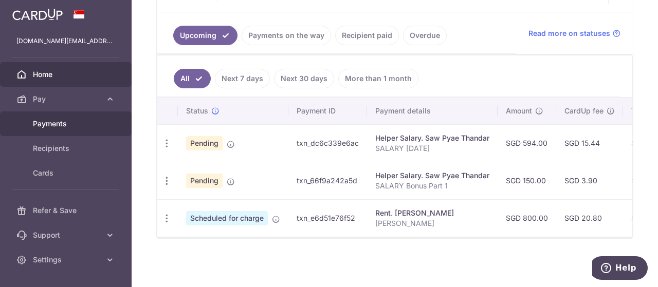
click at [59, 120] on span "Payments" at bounding box center [67, 124] width 68 height 10
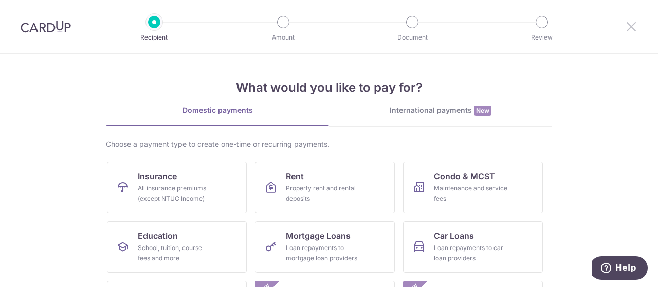
click at [630, 23] on icon at bounding box center [631, 26] width 12 height 13
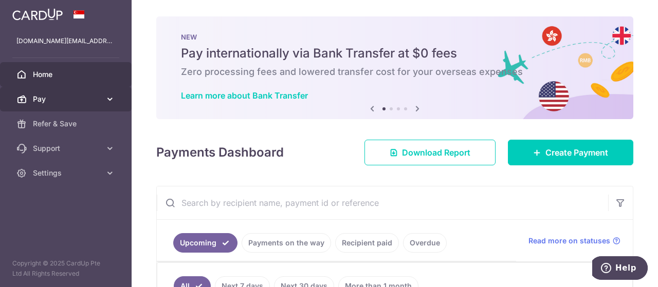
click at [90, 104] on link "Pay" at bounding box center [66, 99] width 132 height 25
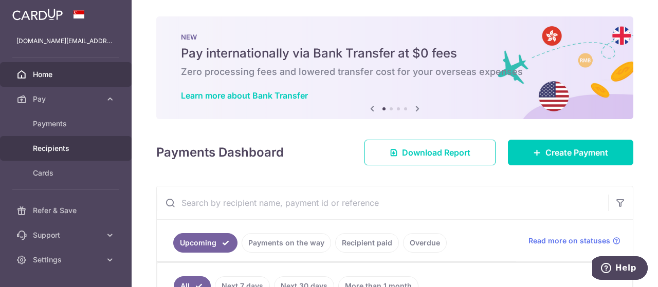
click at [43, 145] on span "Recipients" at bounding box center [67, 148] width 68 height 10
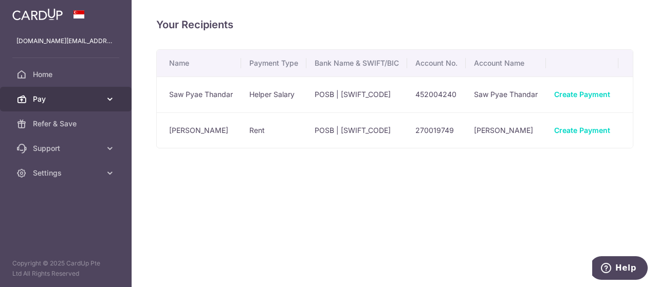
click at [49, 101] on span "Pay" at bounding box center [67, 99] width 68 height 10
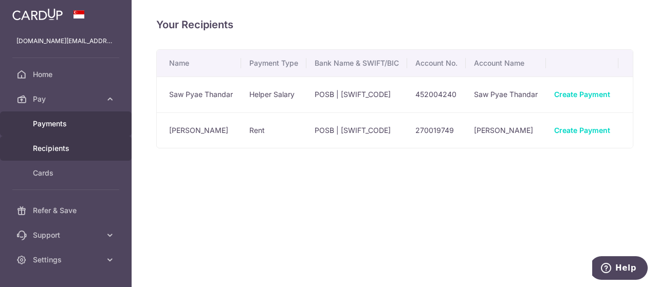
click at [64, 124] on span "Payments" at bounding box center [67, 124] width 68 height 10
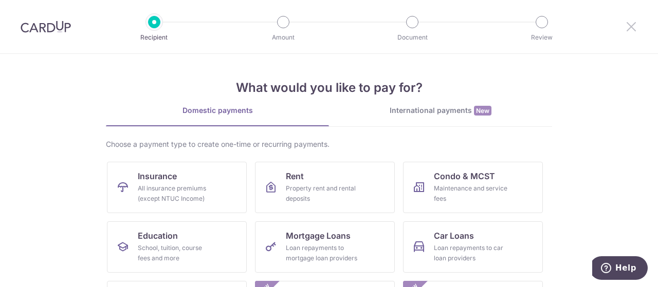
click at [636, 29] on icon at bounding box center [631, 26] width 12 height 13
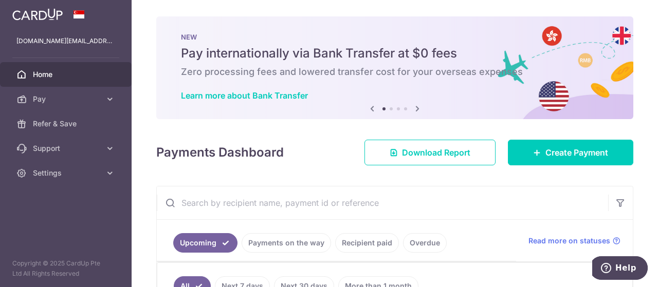
scroll to position [206, 0]
